Goal: Information Seeking & Learning: Learn about a topic

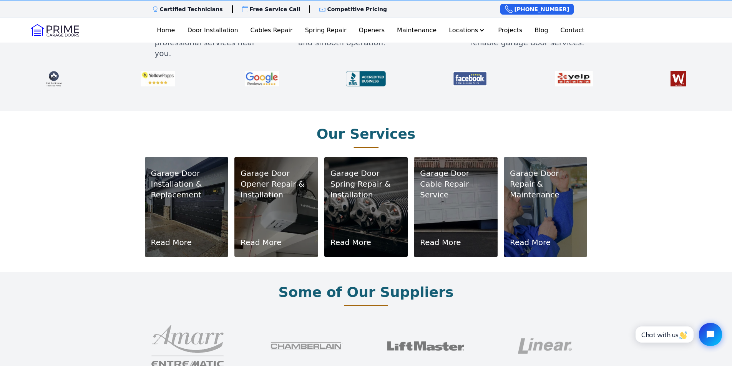
scroll to position [423, 0]
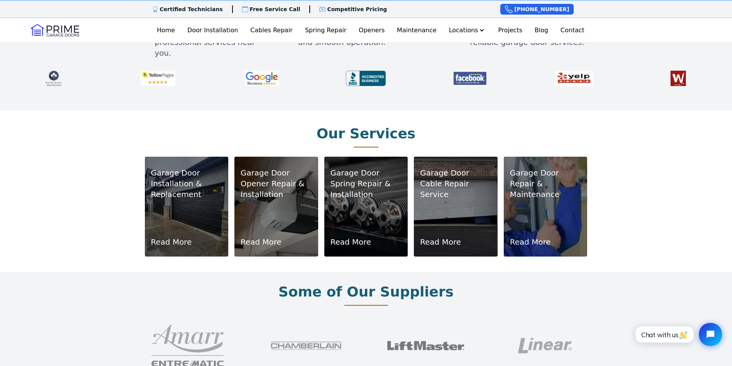
click at [542, 178] on p "Repair & Maintenance" at bounding box center [545, 189] width 71 height 22
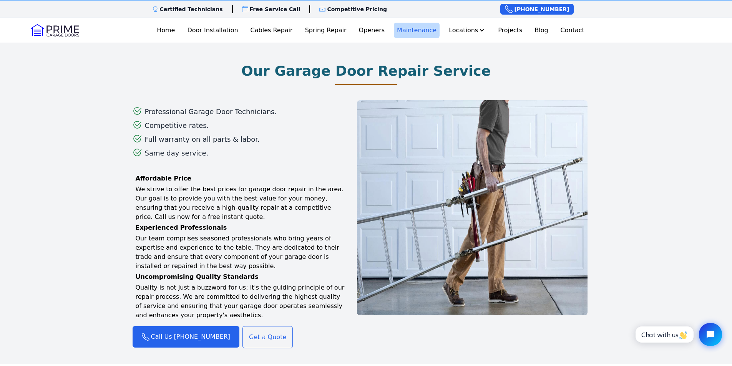
scroll to position [461, 0]
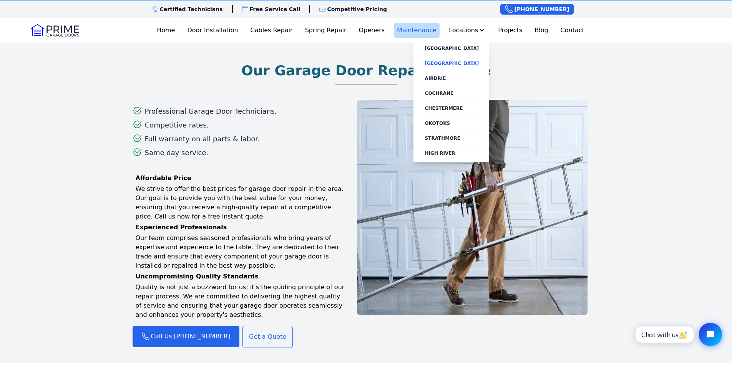
click at [446, 60] on link "[GEOGRAPHIC_DATA]" at bounding box center [452, 63] width 62 height 15
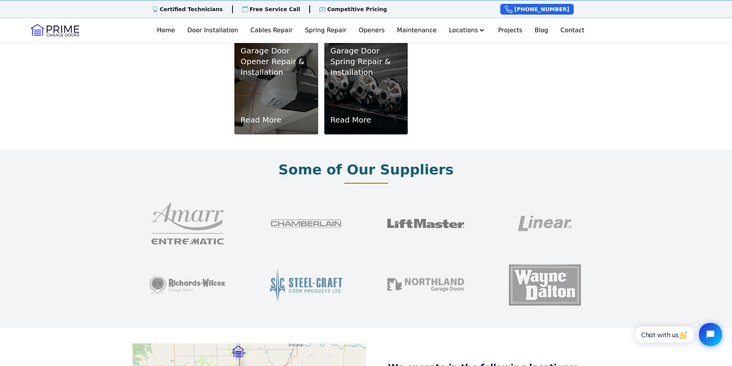
scroll to position [461, 0]
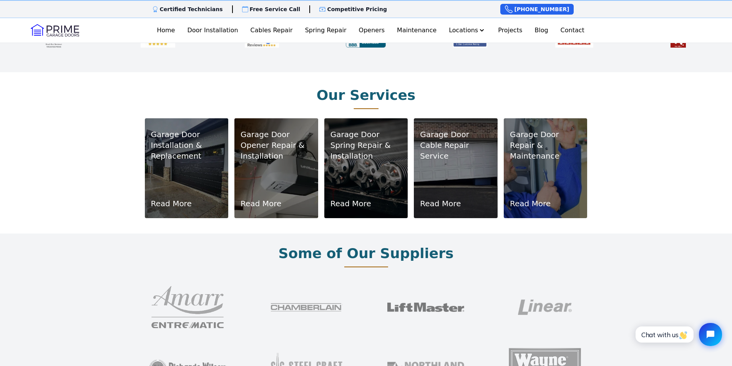
click at [534, 198] on link "Read More" at bounding box center [530, 203] width 41 height 11
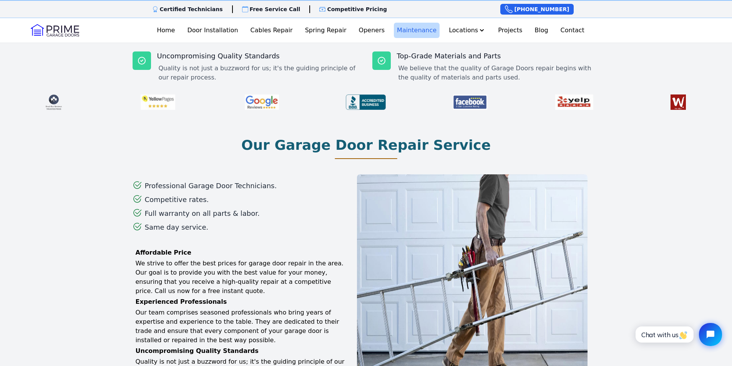
scroll to position [384, 0]
